Goal: Obtain resource: Obtain resource

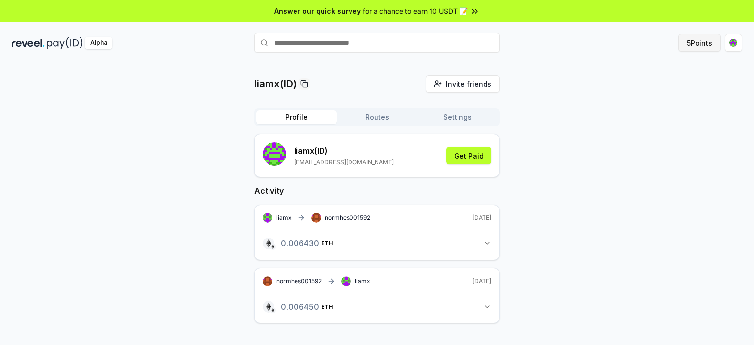
click at [689, 42] on button "5 Points" at bounding box center [700, 43] width 42 height 18
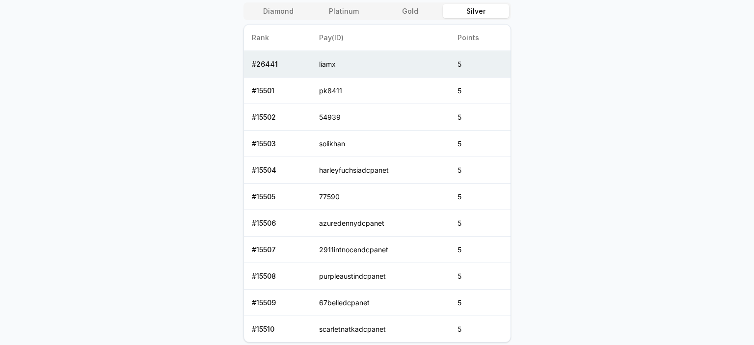
scroll to position [491, 0]
